Goal: Task Accomplishment & Management: Use online tool/utility

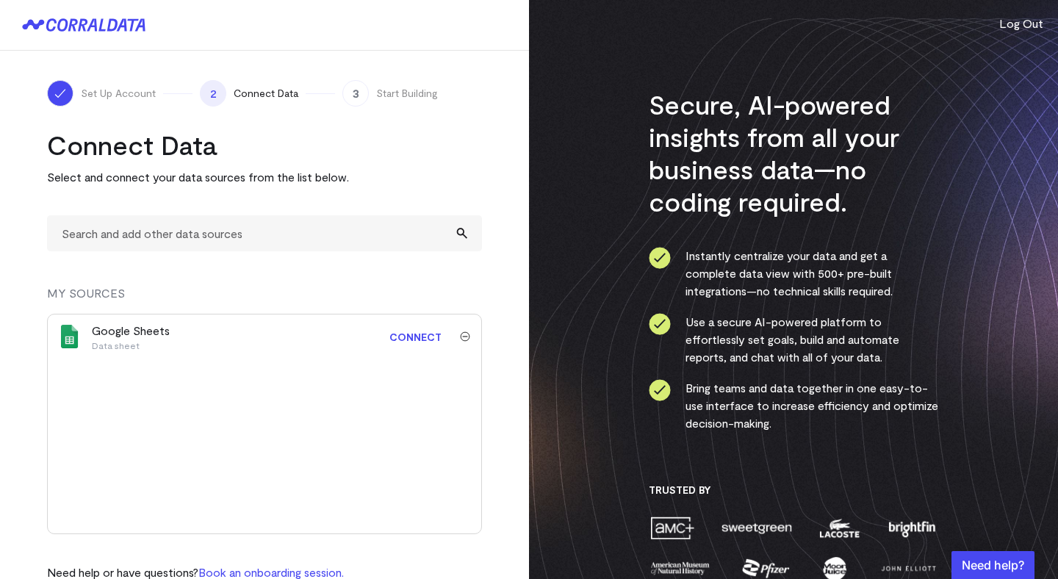
click at [267, 330] on div "Google Sheets Data sheet" at bounding box center [225, 336] width 267 height 29
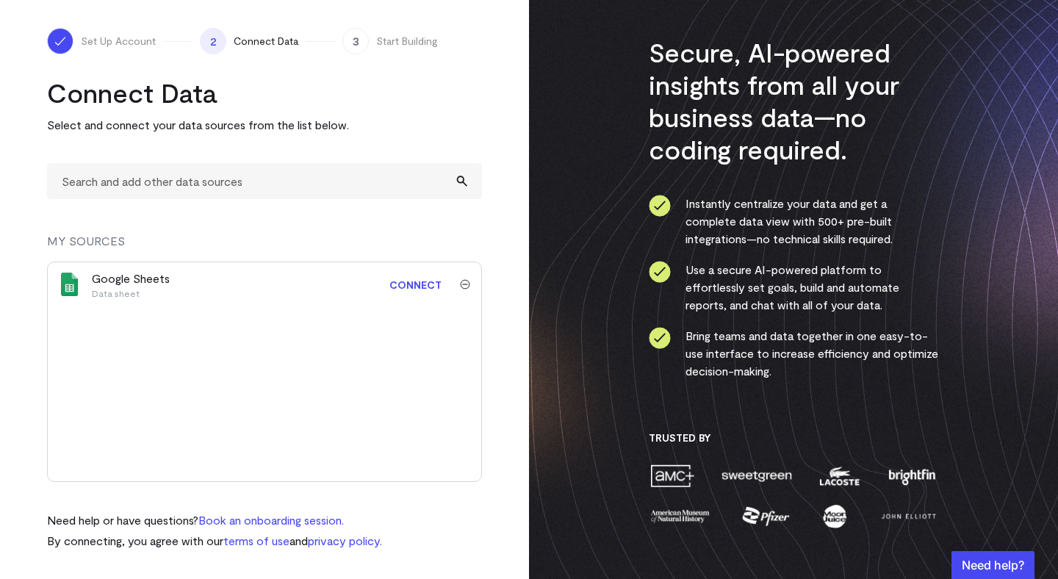
click at [324, 284] on div "Google Sheets Data sheet" at bounding box center [225, 284] width 267 height 29
click at [431, 285] on link "Connect" at bounding box center [415, 284] width 67 height 27
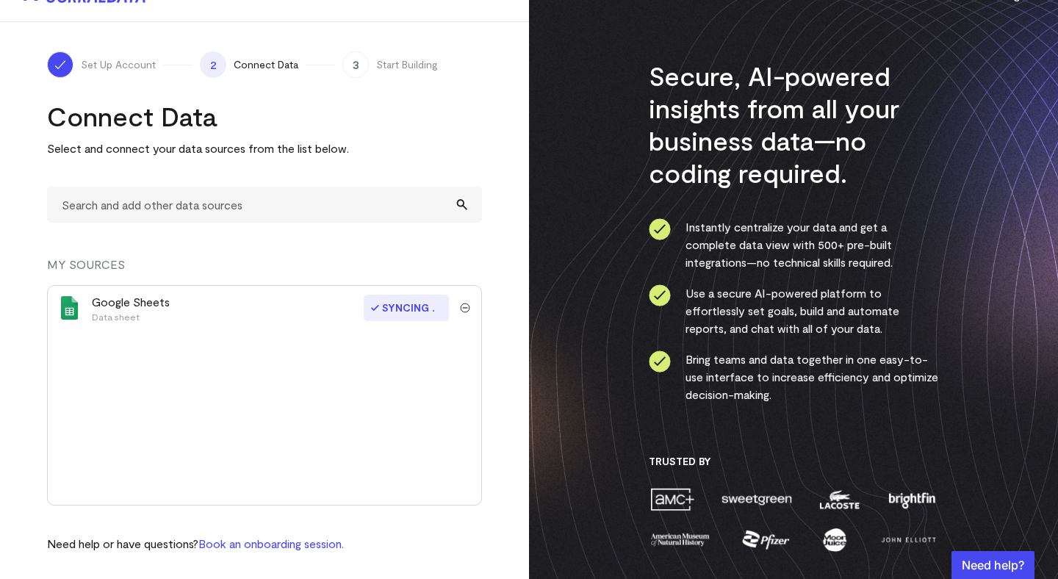
scroll to position [32, 0]
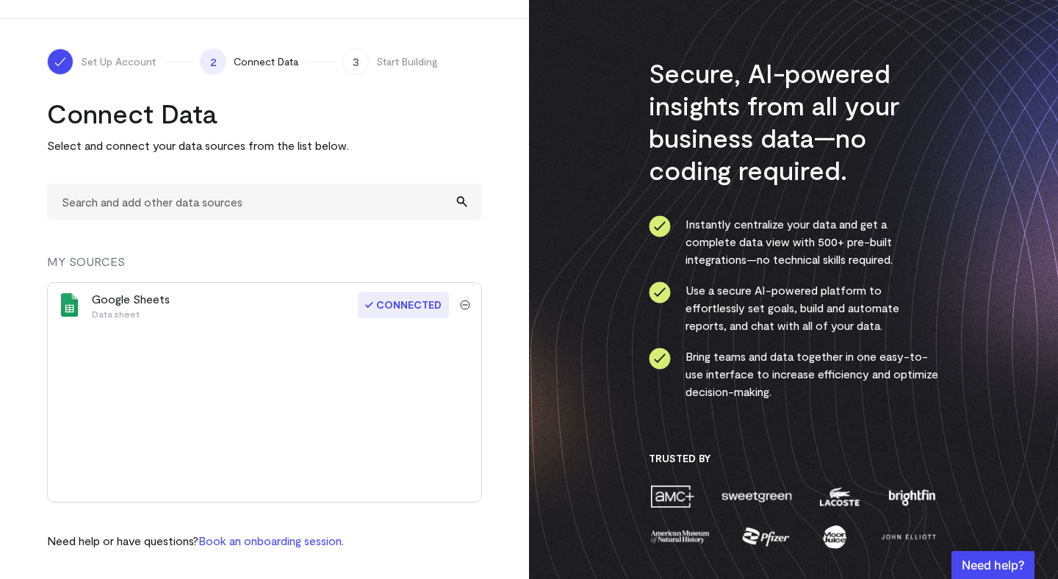
click at [239, 314] on div "Google Sheets Data sheet" at bounding box center [225, 304] width 267 height 29
click at [129, 304] on div "Google Sheets Data sheet" at bounding box center [131, 304] width 78 height 29
click at [259, 204] on input "text" at bounding box center [264, 202] width 435 height 36
click at [523, 236] on div "Set Up Account 2 Connect Data 3 Start Building Connect Data Select and connect …" at bounding box center [264, 299] width 529 height 560
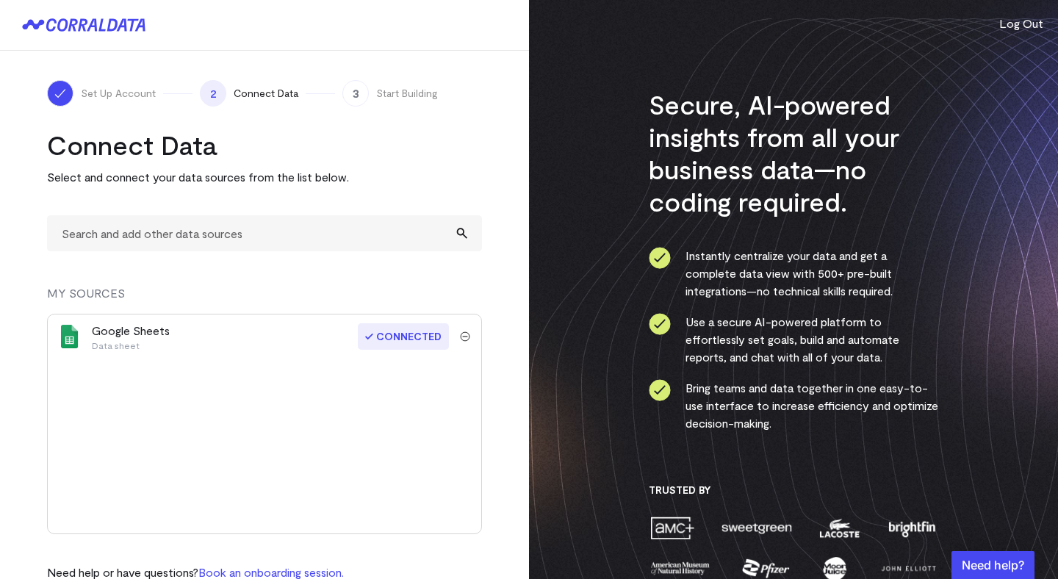
click at [463, 337] on img "submit" at bounding box center [465, 336] width 10 height 10
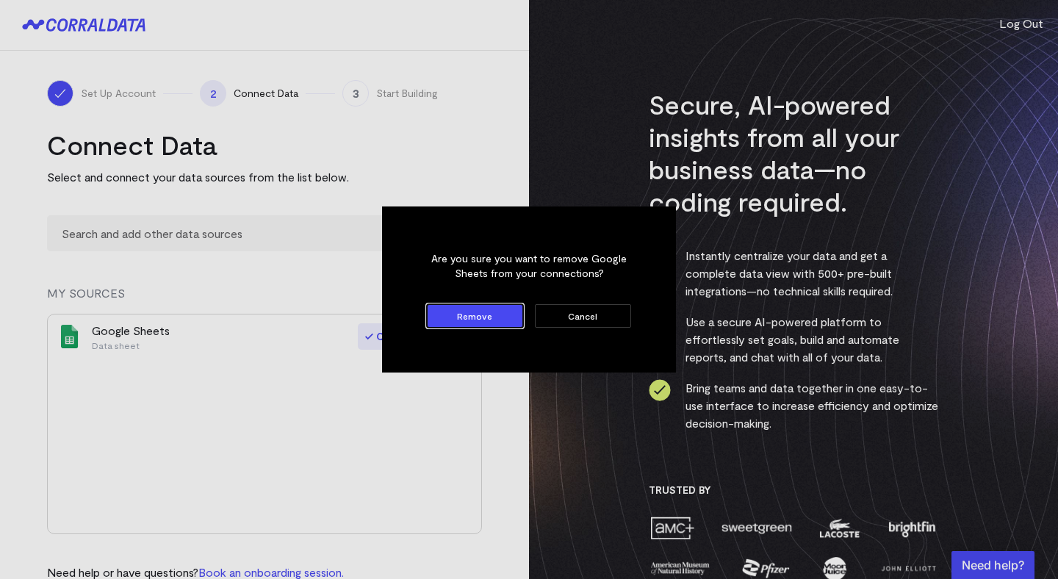
click at [581, 372] on dialog "Are you sure you want to remove Google Sheets from your connections? Remove Can…" at bounding box center [529, 289] width 294 height 166
click at [588, 320] on button "Cancel" at bounding box center [583, 316] width 96 height 24
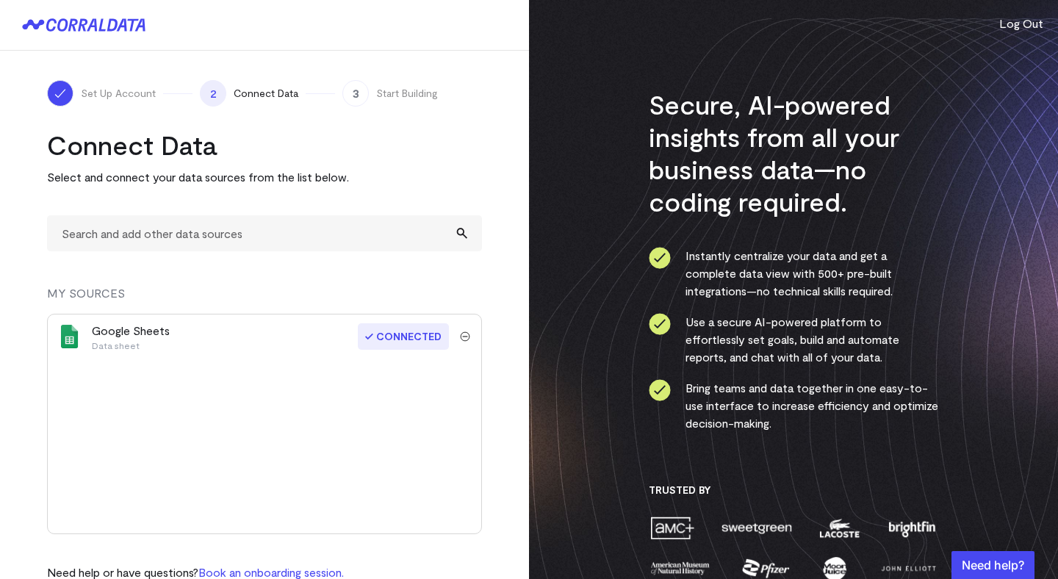
scroll to position [32, 0]
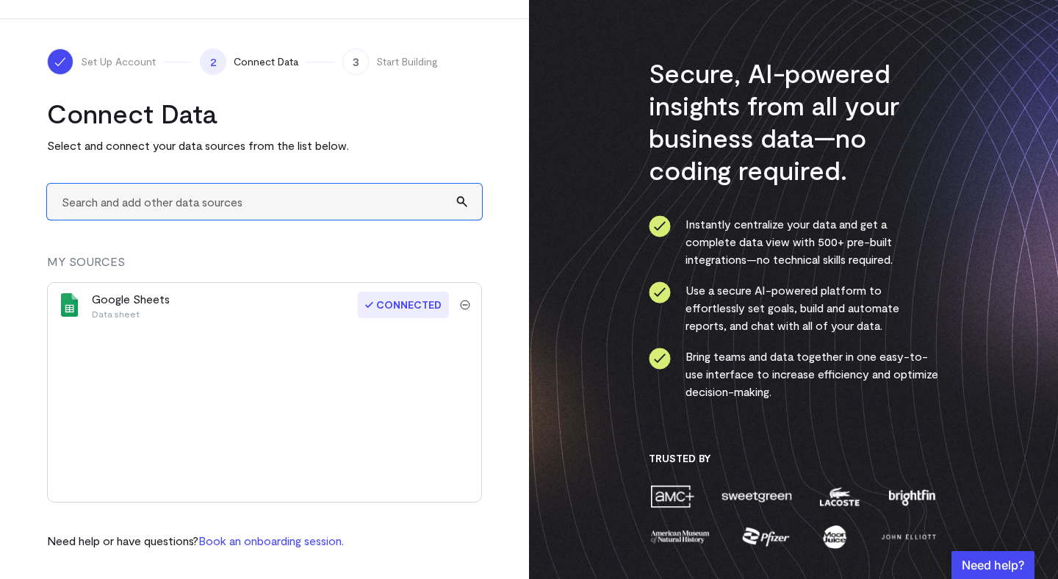
click at [341, 197] on input "text" at bounding box center [264, 202] width 435 height 36
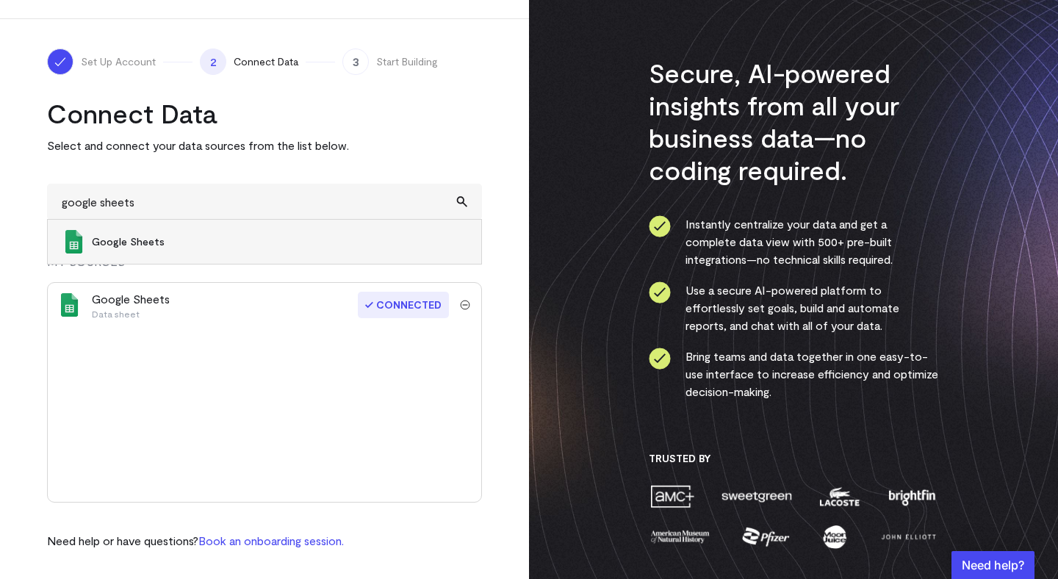
click at [264, 239] on span "Google Sheets" at bounding box center [279, 241] width 375 height 15
type input "Google Sheets"
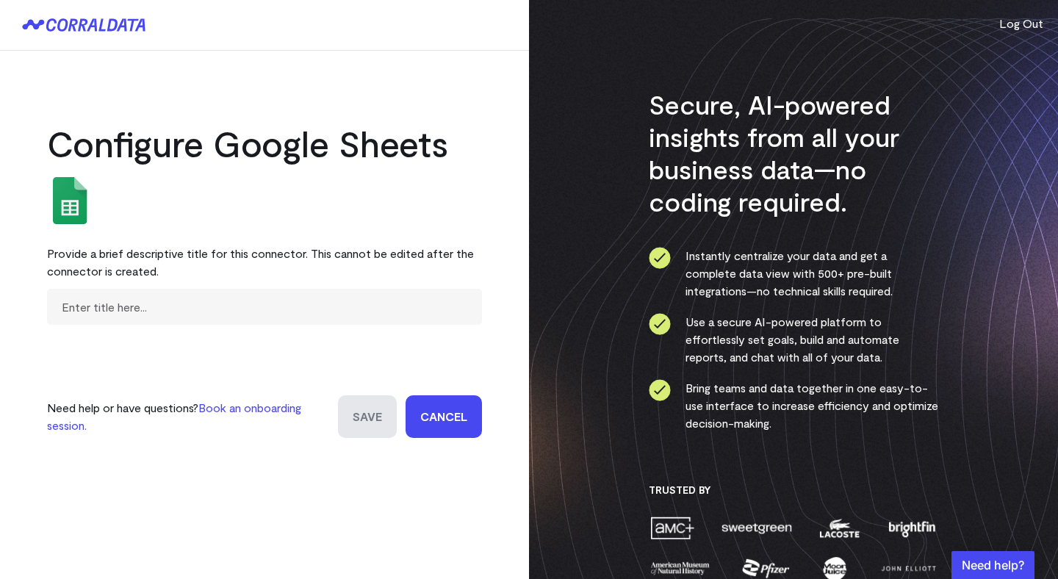
click at [432, 417] on link "Cancel" at bounding box center [444, 416] width 76 height 43
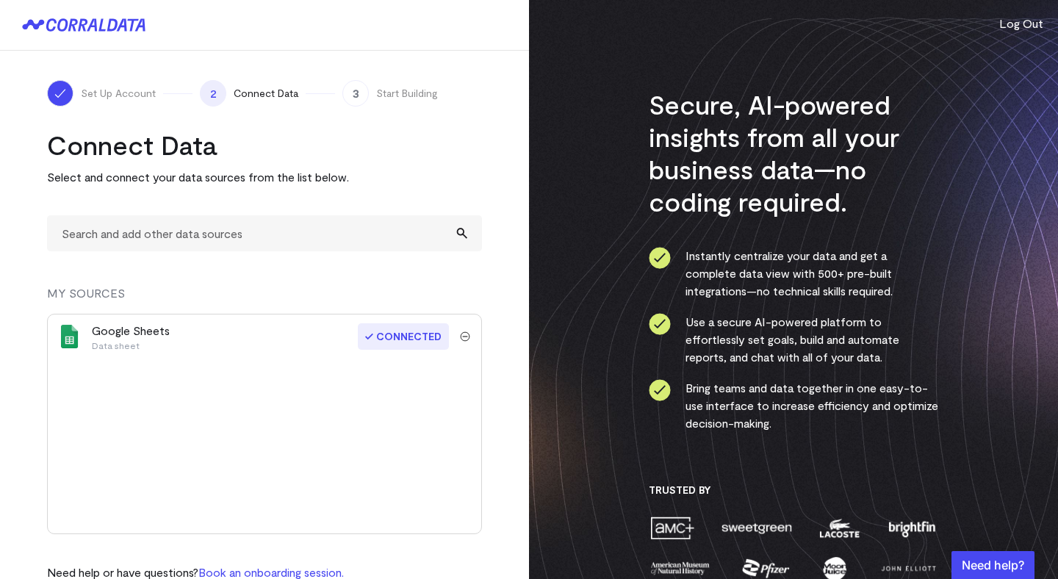
click at [342, 348] on div "Google Sheets Data sheet" at bounding box center [225, 336] width 267 height 29
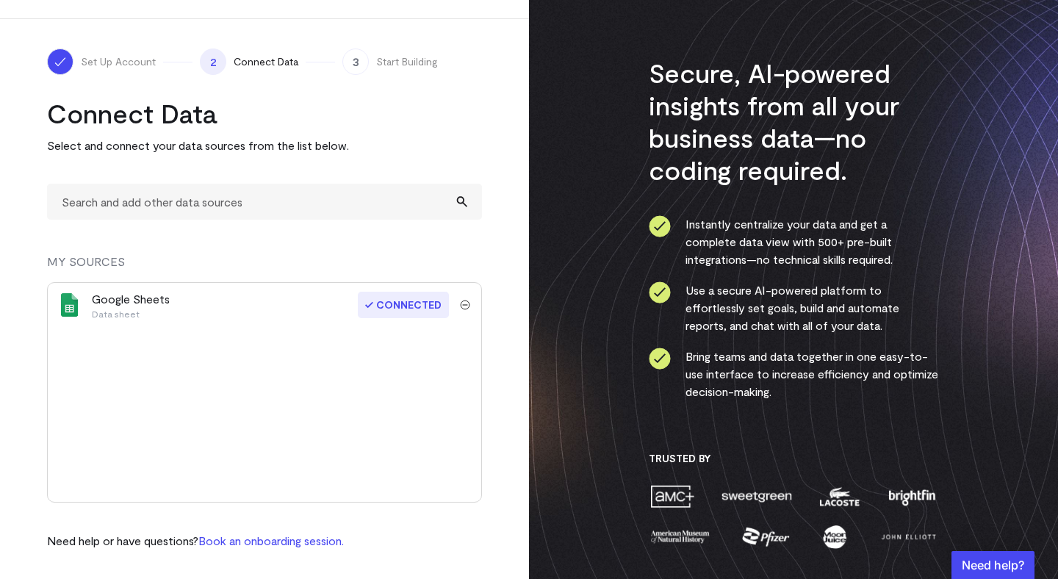
click at [466, 296] on div "Google Sheets Data sheet Connected" at bounding box center [264, 305] width 433 height 44
click at [143, 312] on p "Data sheet" at bounding box center [131, 314] width 78 height 12
click at [119, 305] on div "Google Sheets Data sheet" at bounding box center [131, 304] width 78 height 29
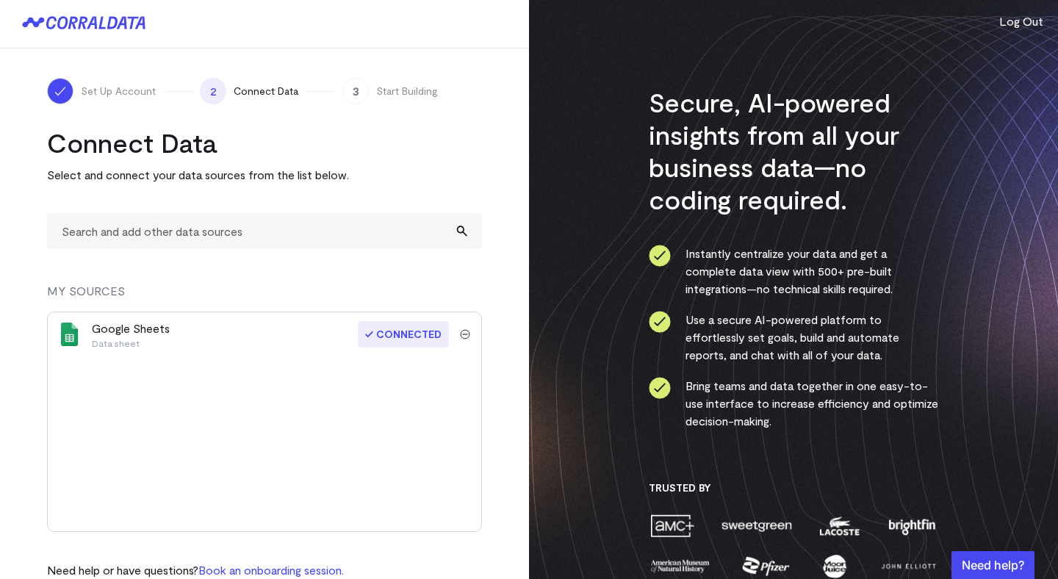
scroll to position [0, 0]
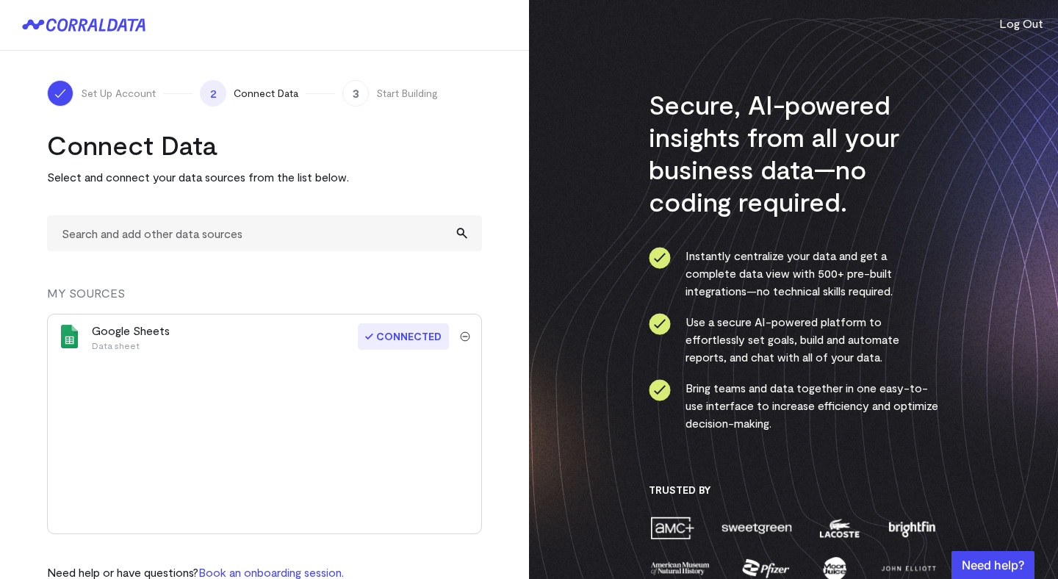
click at [353, 94] on span "3" at bounding box center [355, 93] width 26 height 26
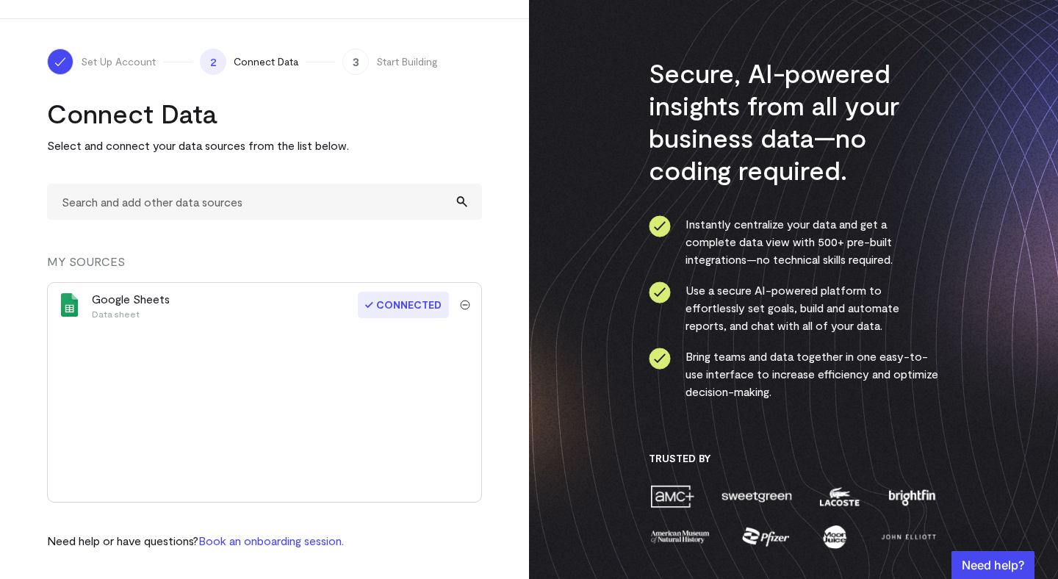
click at [364, 252] on div "Connect Data Select and connect your data sources from the list below. MY SOURC…" at bounding box center [264, 323] width 435 height 453
click at [378, 303] on span "Connected" at bounding box center [403, 305] width 91 height 26
click at [259, 49] on div "2 Connect Data" at bounding box center [249, 61] width 98 height 26
click at [216, 56] on span "2" at bounding box center [213, 61] width 26 height 26
click at [389, 300] on span "Connected" at bounding box center [403, 305] width 91 height 26
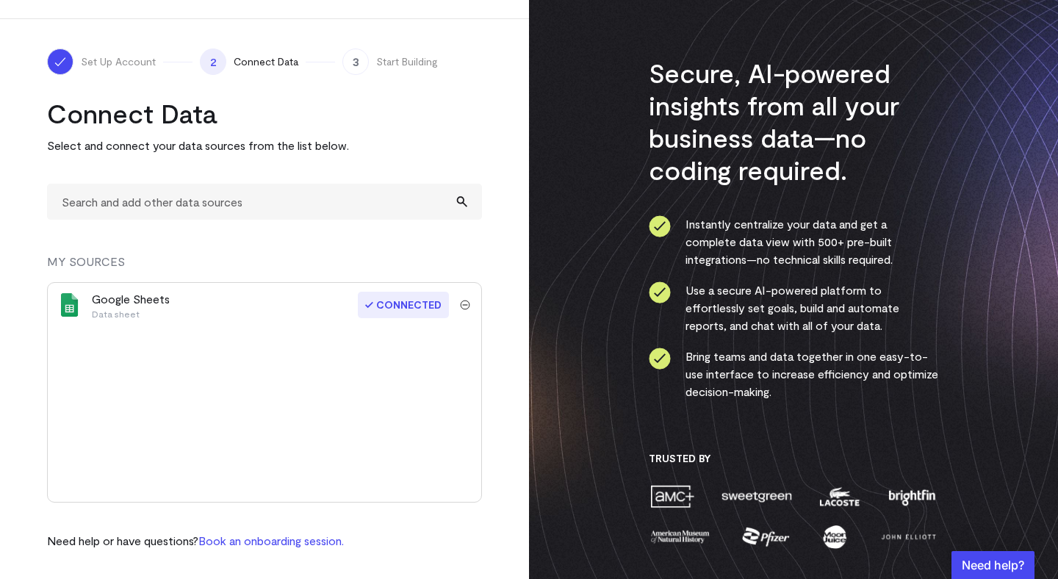
click at [219, 56] on span "2" at bounding box center [213, 61] width 26 height 26
click at [171, 307] on div "Google Sheets Data sheet" at bounding box center [225, 304] width 267 height 29
click at [163, 306] on div "Google Sheets Data sheet" at bounding box center [131, 304] width 78 height 29
click at [153, 306] on div "Google Sheets Data sheet" at bounding box center [131, 304] width 78 height 29
click at [84, 293] on div at bounding box center [70, 305] width 44 height 24
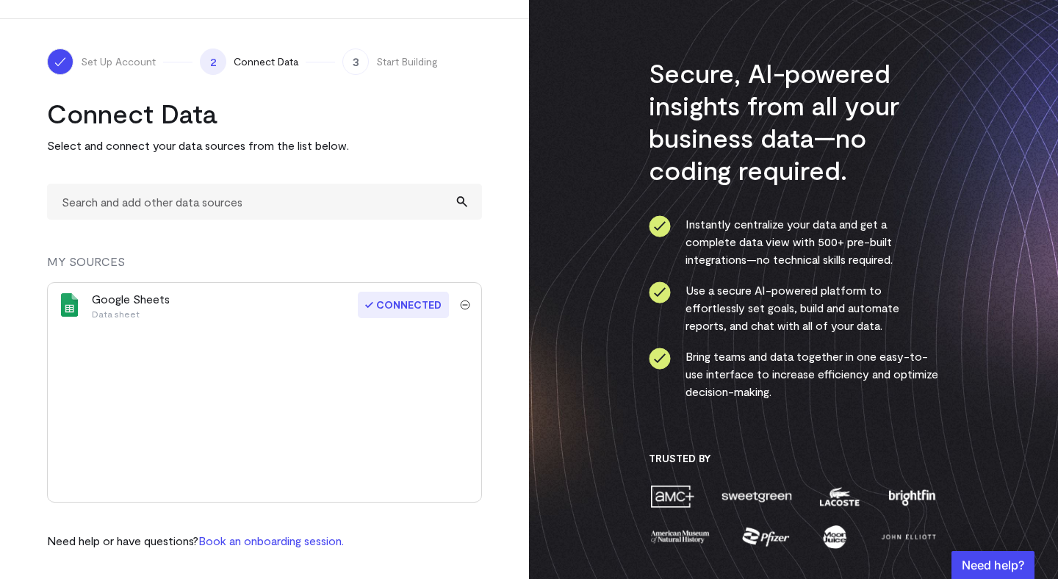
click at [71, 302] on img at bounding box center [70, 305] width 24 height 24
click at [496, 77] on div "Set Up Account 2 Connect Data 3 Start Building Connect Data Select and connect …" at bounding box center [264, 299] width 529 height 560
click at [994, 561] on div "button" at bounding box center [992, 565] width 83 height 28
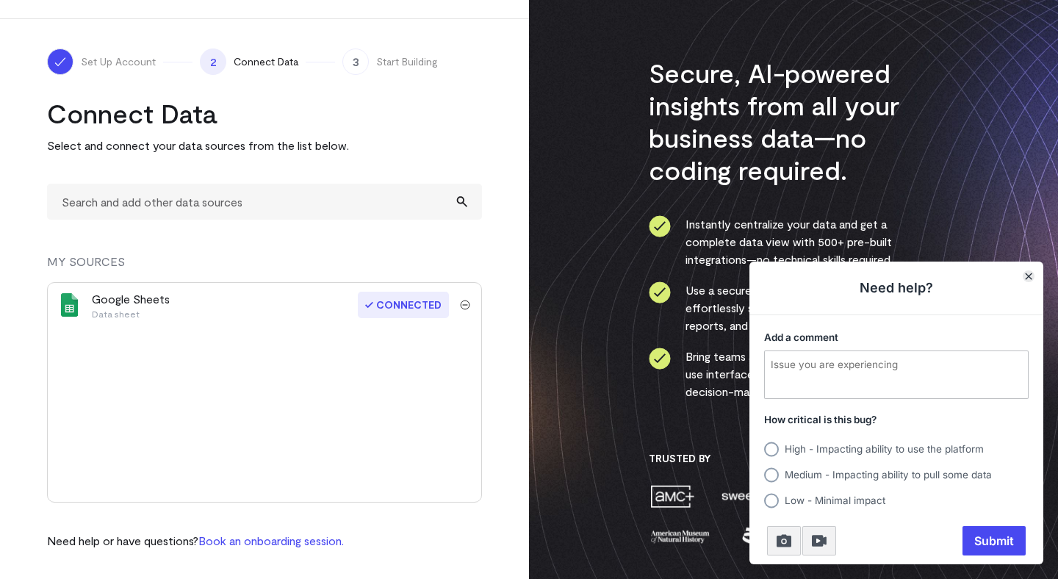
click at [1032, 273] on button "Close" at bounding box center [1029, 276] width 12 height 12
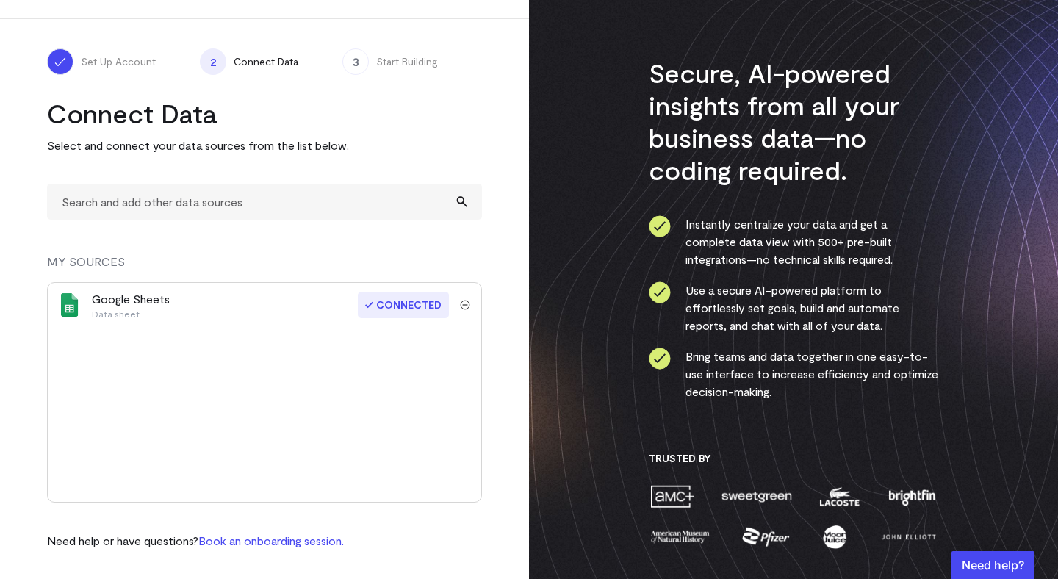
click at [371, 118] on h2 "Connect Data" at bounding box center [264, 113] width 435 height 32
click at [129, 296] on div "Google Sheets Data sheet" at bounding box center [131, 304] width 78 height 29
click at [502, 273] on div "Set Up Account 2 Connect Data 3 Start Building Connect Data Select and connect …" at bounding box center [264, 299] width 529 height 560
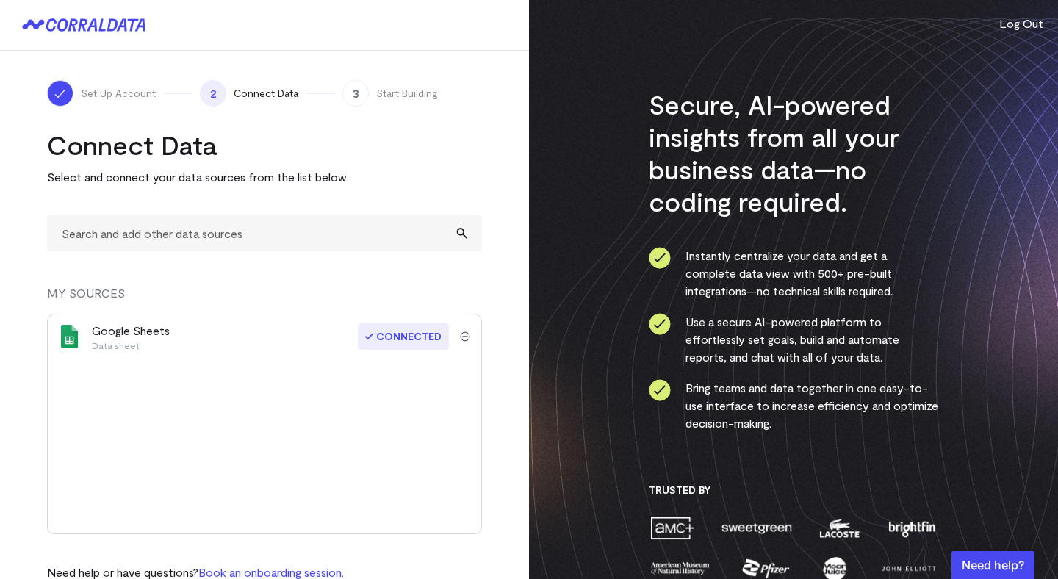
click at [123, 93] on span "Set Up Account" at bounding box center [118, 93] width 75 height 15
click at [62, 93] on img at bounding box center [60, 93] width 15 height 15
click at [79, 22] on icon at bounding box center [83, 24] width 123 height 13
click at [112, 24] on icon at bounding box center [83, 24] width 123 height 13
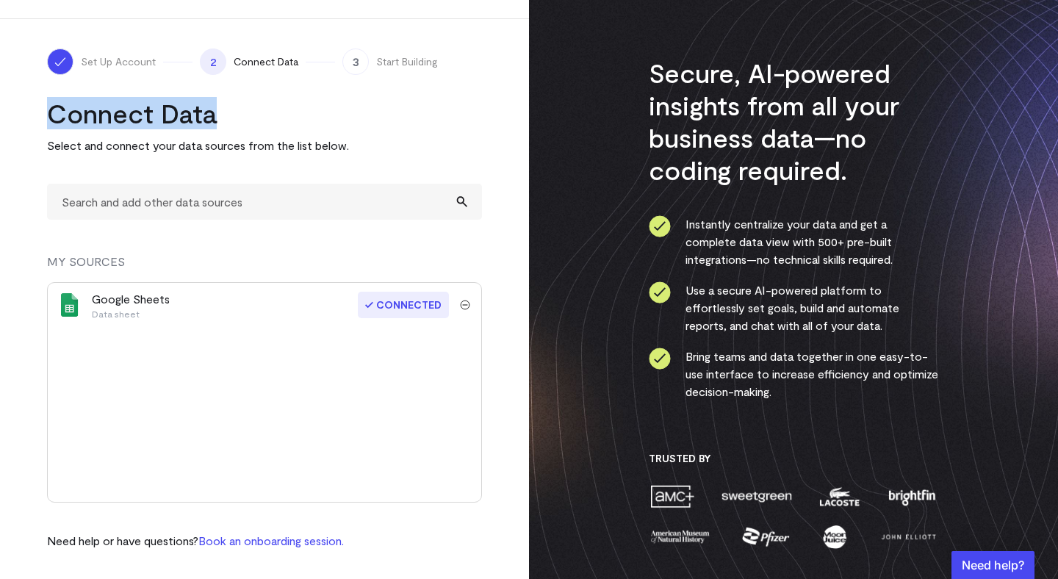
drag, startPoint x: 229, startPoint y: 116, endPoint x: 51, endPoint y: 115, distance: 178.5
click at [51, 115] on h2 "Connect Data" at bounding box center [264, 113] width 435 height 32
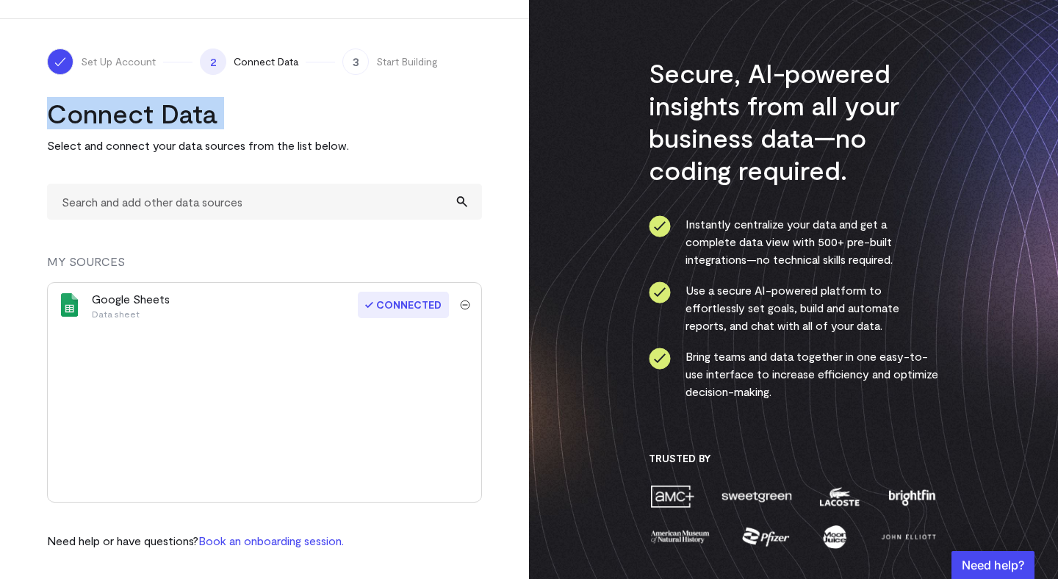
click at [101, 118] on h2 "Connect Data" at bounding box center [264, 113] width 435 height 32
click at [201, 118] on h2 "Connect Data" at bounding box center [264, 113] width 435 height 32
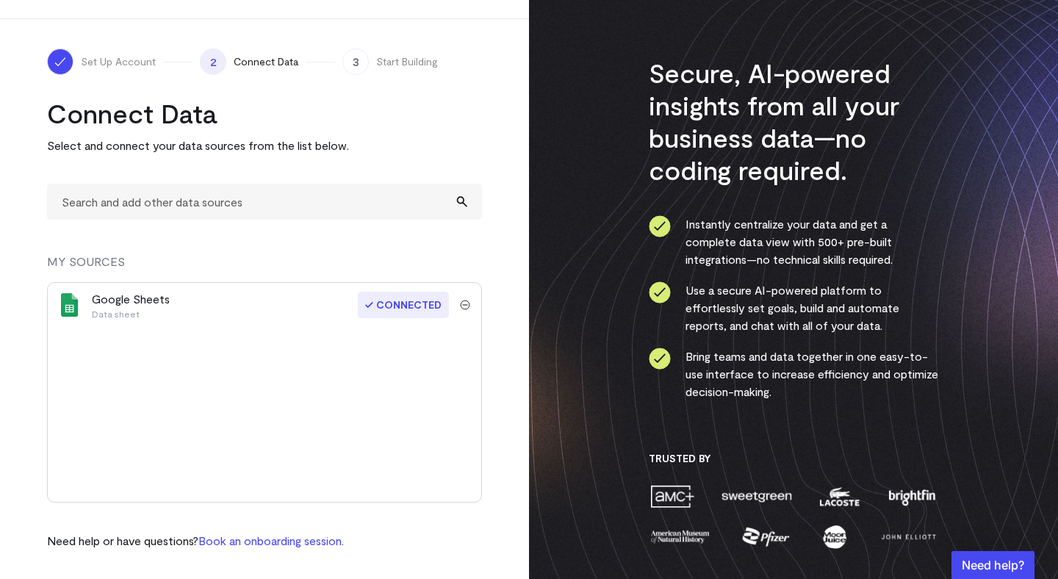
click at [134, 126] on h2 "Connect Data" at bounding box center [264, 113] width 435 height 32
click at [179, 121] on h2 "Connect Data" at bounding box center [264, 113] width 435 height 32
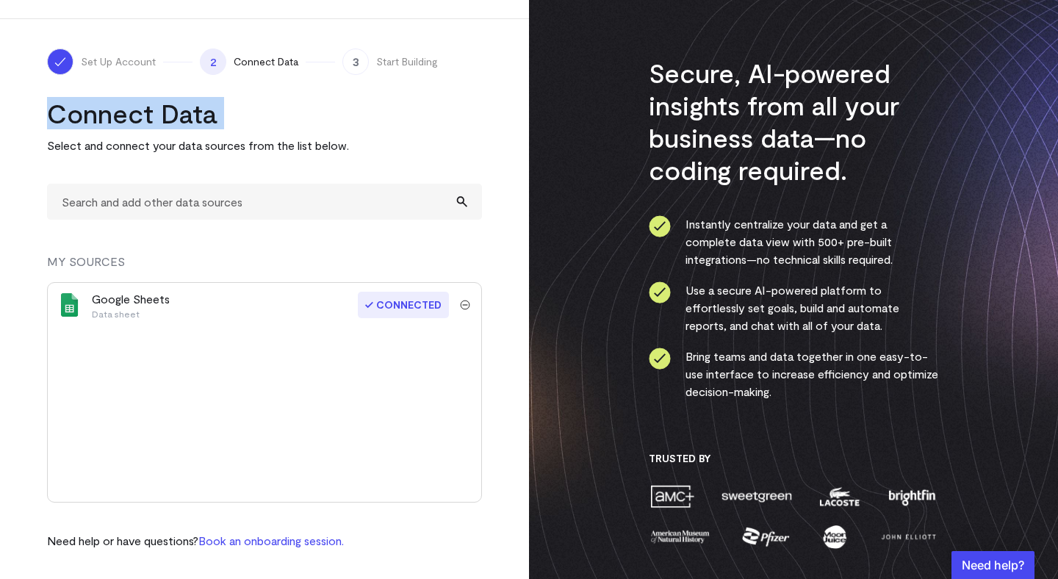
click at [179, 121] on h2 "Connect Data" at bounding box center [264, 113] width 435 height 32
click at [129, 122] on h2 "Connect Data" at bounding box center [264, 113] width 435 height 32
click at [185, 118] on h2 "Connect Data" at bounding box center [264, 113] width 435 height 32
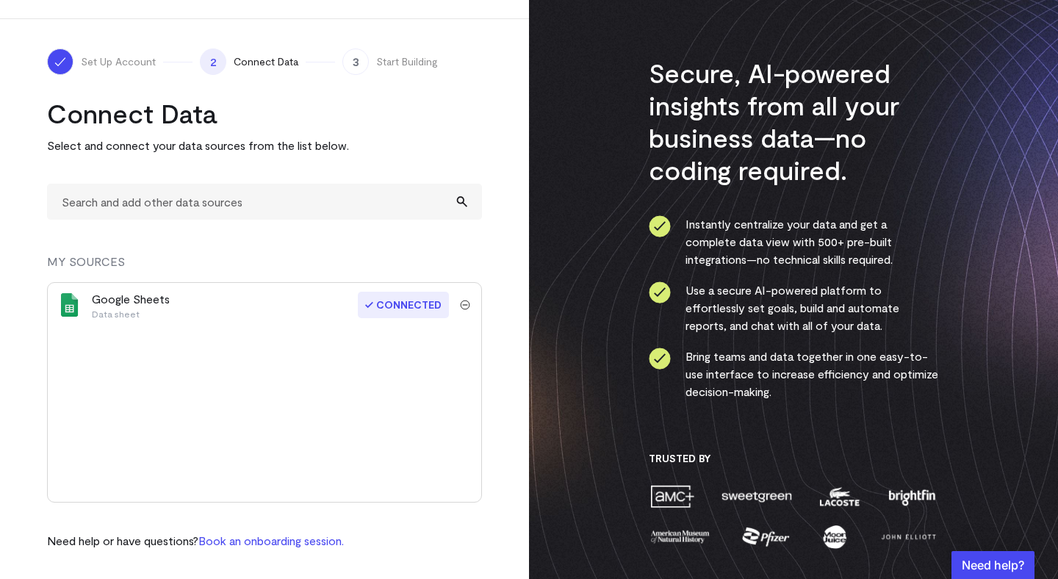
click at [121, 120] on h2 "Connect Data" at bounding box center [264, 113] width 435 height 32
click at [169, 131] on div "Connect Data Select and connect your data sources from the list below." at bounding box center [264, 125] width 435 height 57
click at [179, 119] on h2 "Connect Data" at bounding box center [264, 113] width 435 height 32
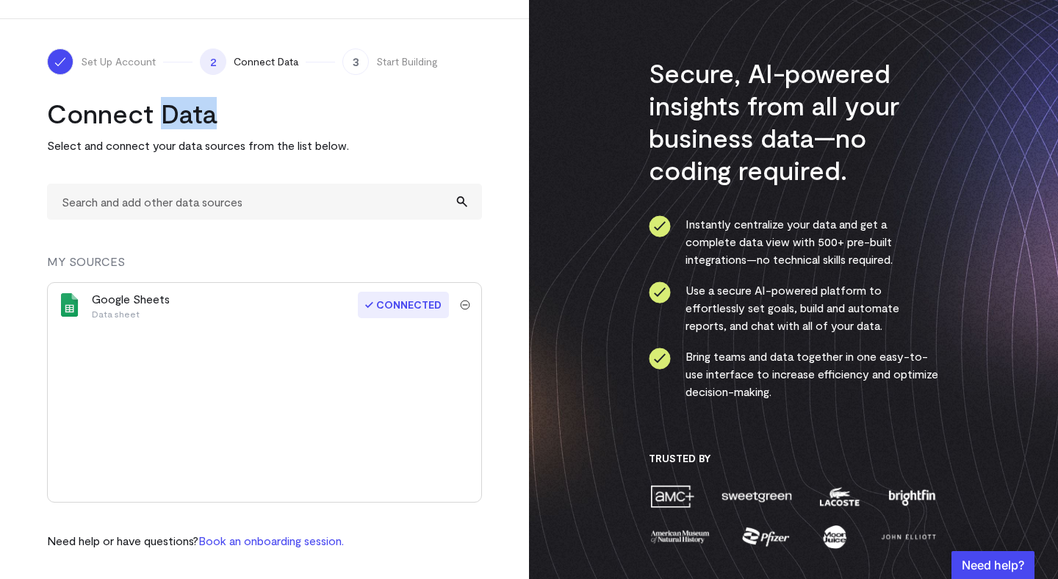
click at [179, 119] on h2 "Connect Data" at bounding box center [264, 113] width 435 height 32
click at [124, 125] on h2 "Connect Data" at bounding box center [264, 113] width 435 height 32
click at [199, 120] on h2 "Connect Data" at bounding box center [264, 113] width 435 height 32
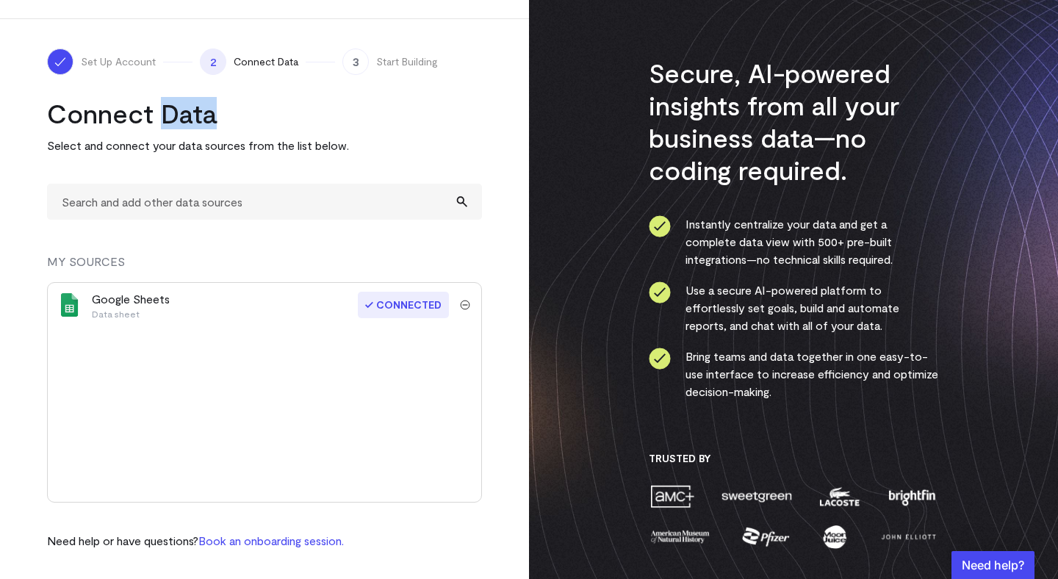
click at [199, 120] on h2 "Connect Data" at bounding box center [264, 113] width 435 height 32
click at [120, 121] on h2 "Connect Data" at bounding box center [264, 113] width 435 height 32
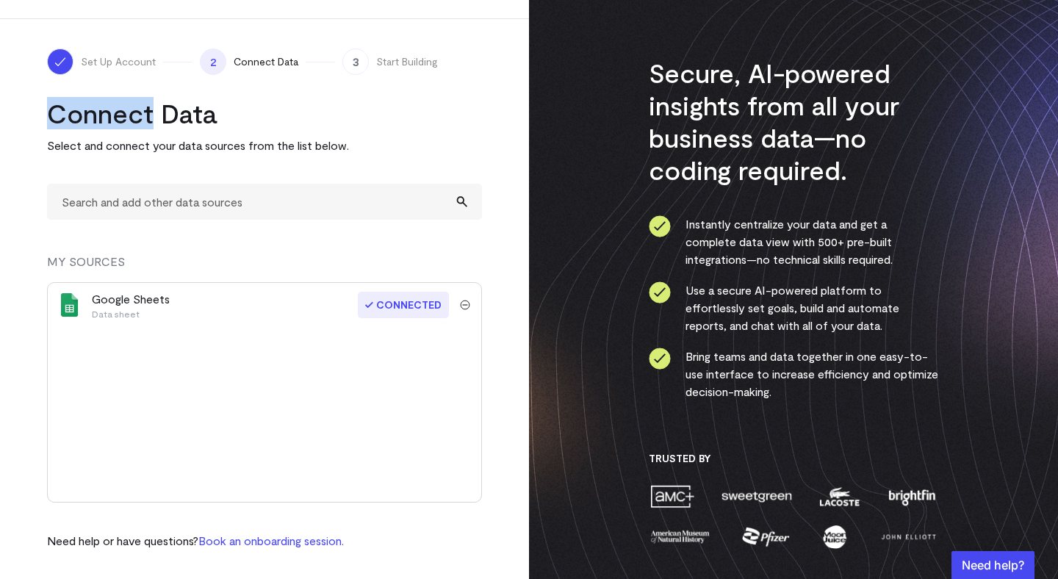
click at [120, 121] on h2 "Connect Data" at bounding box center [264, 113] width 435 height 32
click at [183, 114] on h2 "Connect Data" at bounding box center [264, 113] width 435 height 32
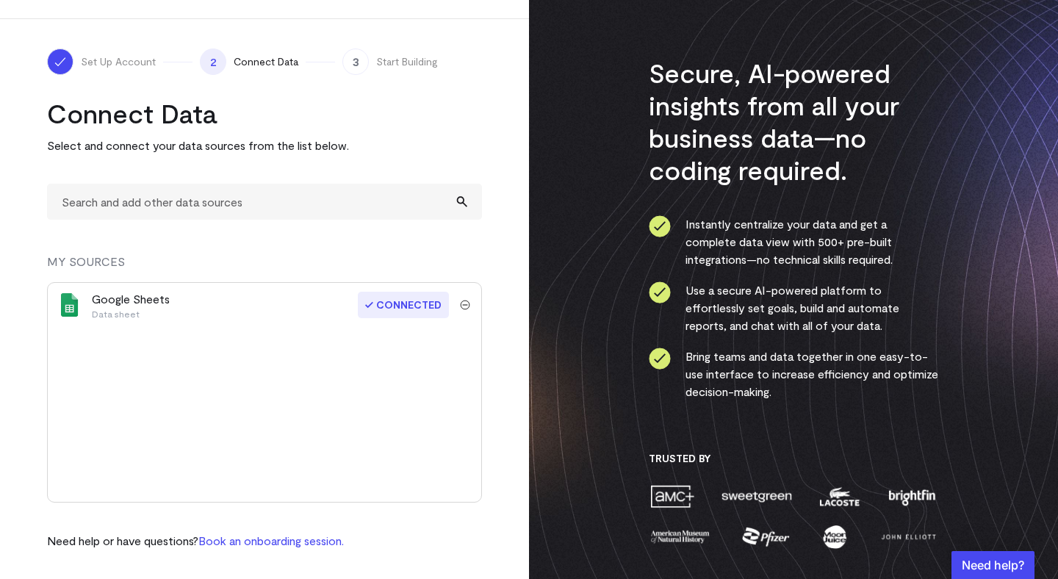
click at [129, 115] on h2 "Connect Data" at bounding box center [264, 113] width 435 height 32
click at [411, 314] on span "Connected" at bounding box center [403, 305] width 91 height 26
click at [361, 297] on span "Connected" at bounding box center [403, 305] width 91 height 26
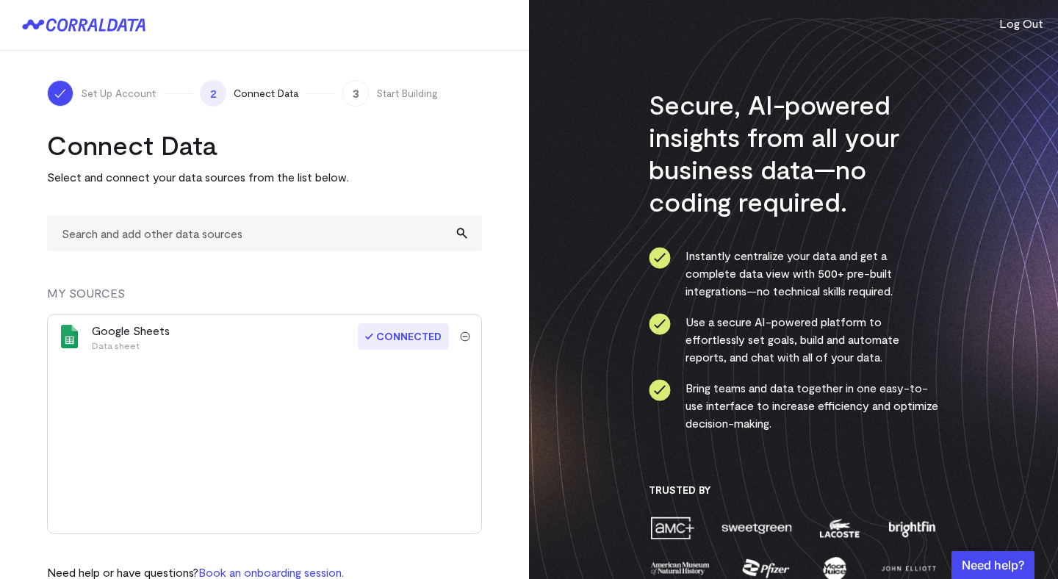
click at [254, 86] on span "Connect Data" at bounding box center [266, 93] width 65 height 15
click at [217, 87] on span "2" at bounding box center [213, 93] width 26 height 26
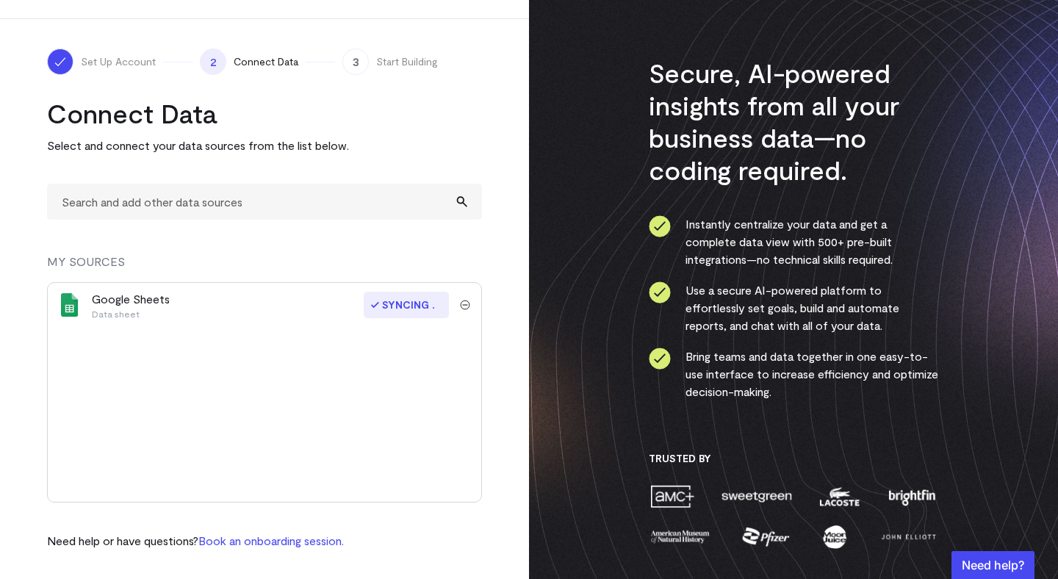
click at [465, 300] on img "submit" at bounding box center [465, 305] width 10 height 10
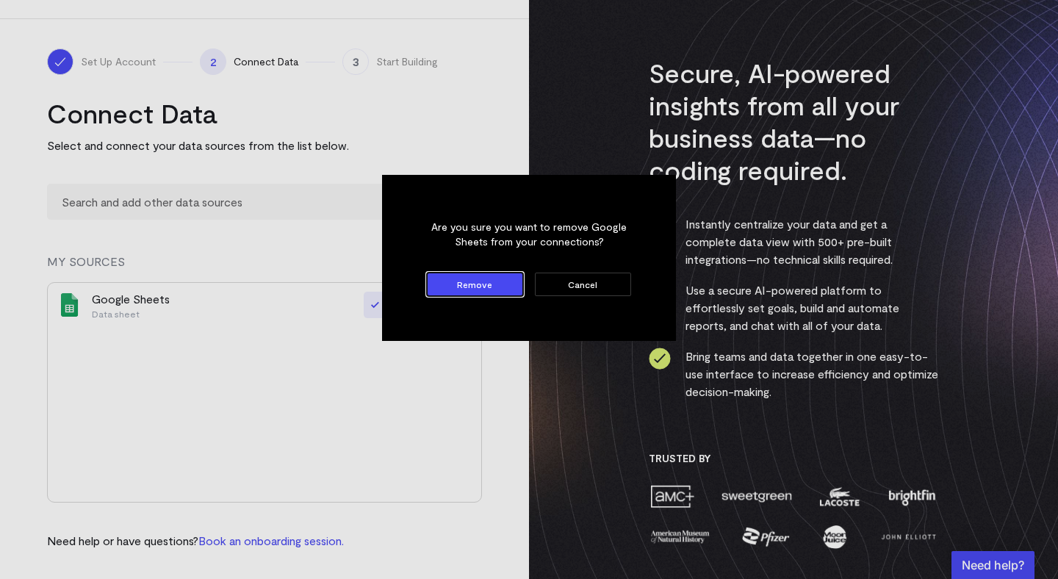
click at [550, 285] on button "Cancel" at bounding box center [583, 285] width 96 height 24
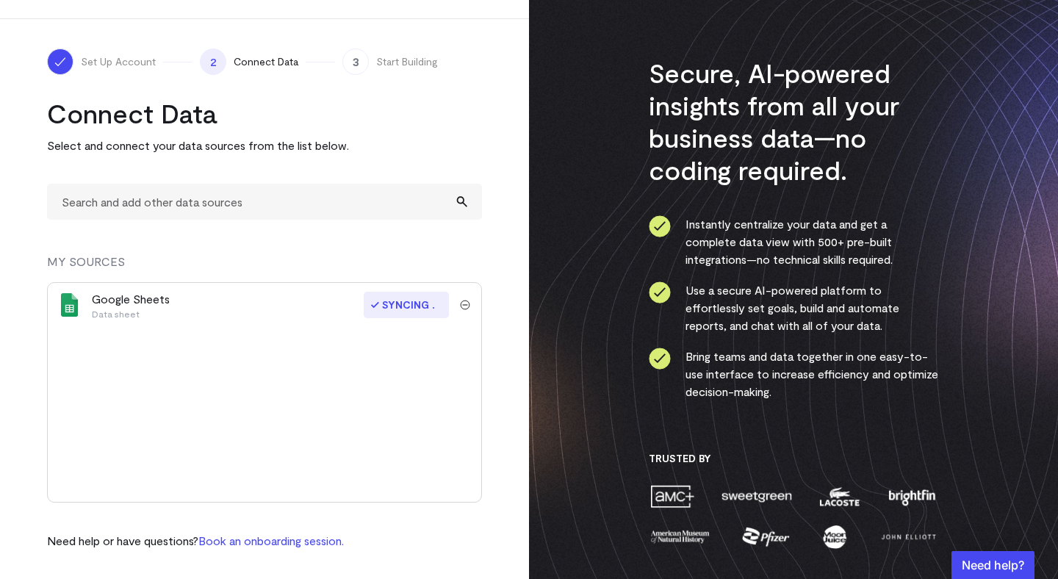
scroll to position [0, 0]
